Goal: Navigation & Orientation: Find specific page/section

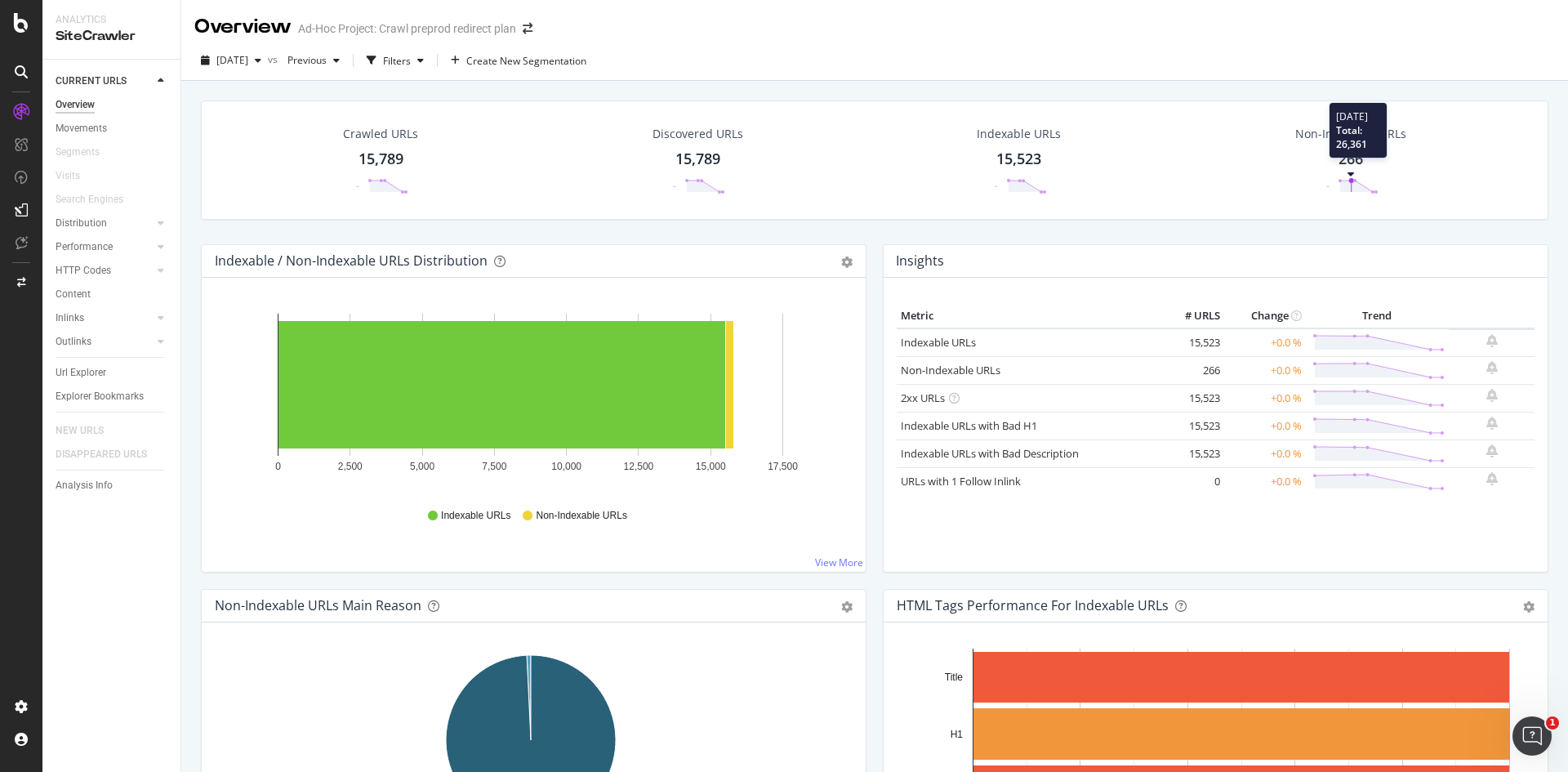
click at [1340, 182] on polygon at bounding box center [1358, 186] width 36 height 12
click at [536, 31] on span at bounding box center [528, 28] width 23 height 12
click at [532, 31] on icon "arrow-right-arrow-left" at bounding box center [527, 28] width 10 height 12
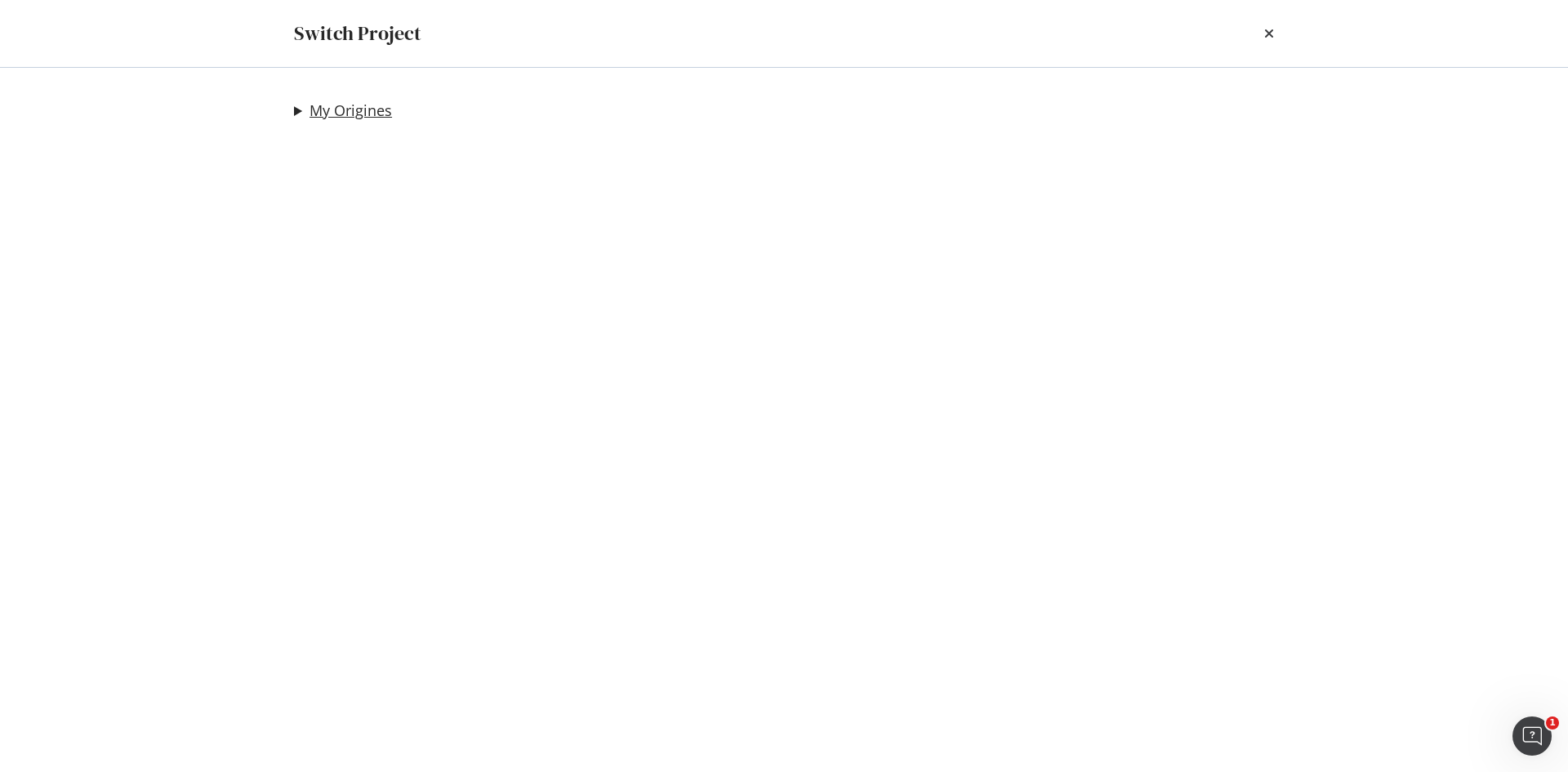
click at [387, 110] on link "My Origines" at bounding box center [351, 110] width 83 height 17
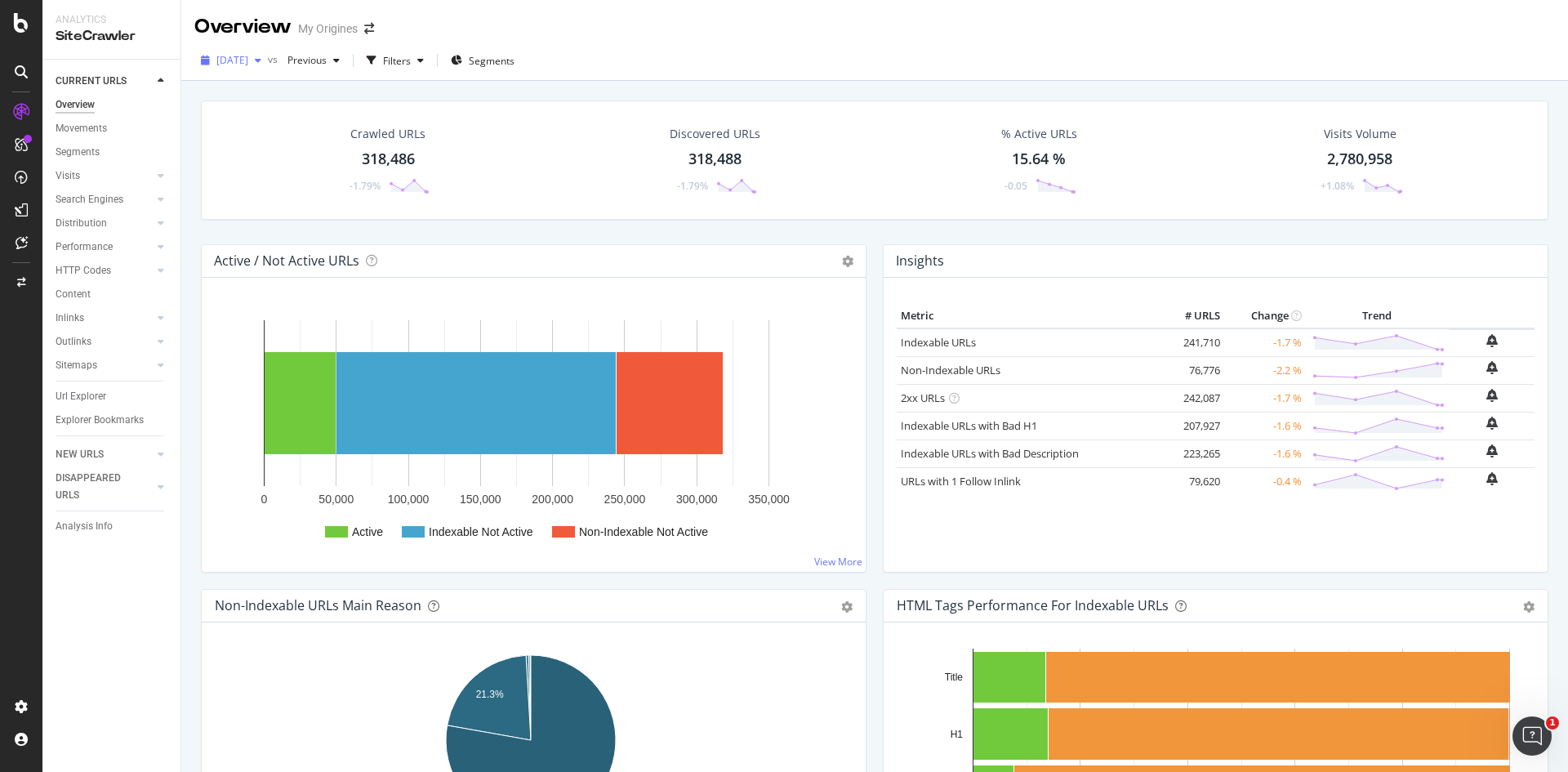
click at [248, 61] on span "[DATE]" at bounding box center [232, 61] width 32 height 14
